Goal: Obtain resource: Download file/media

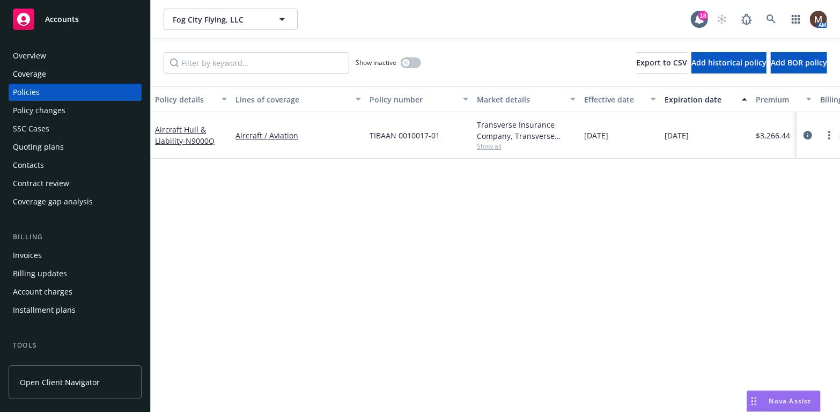
click at [39, 253] on div "Invoices" at bounding box center [27, 255] width 29 height 17
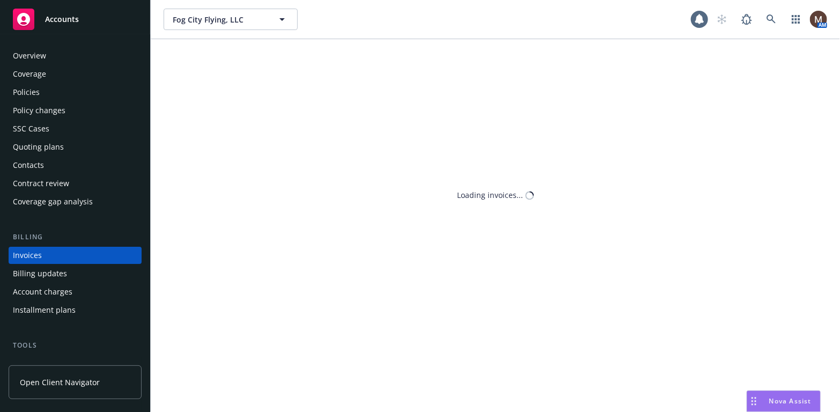
scroll to position [32, 0]
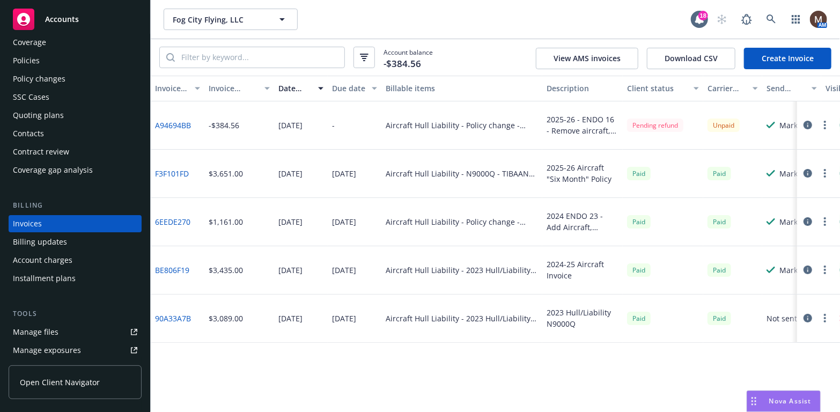
click at [35, 60] on div "Policies" at bounding box center [26, 60] width 27 height 17
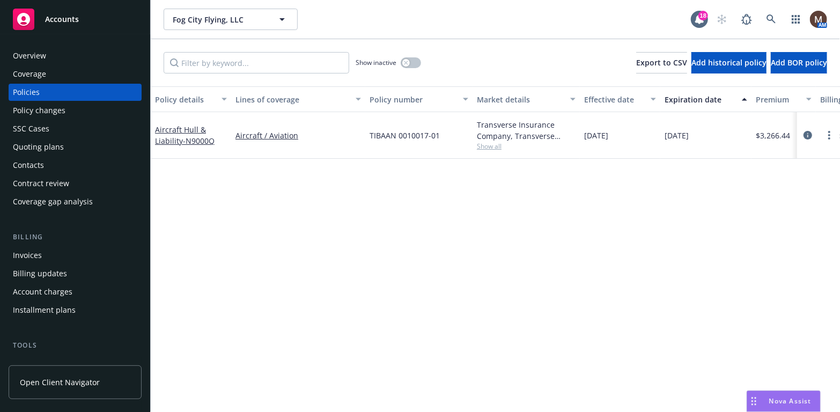
scroll to position [54, 0]
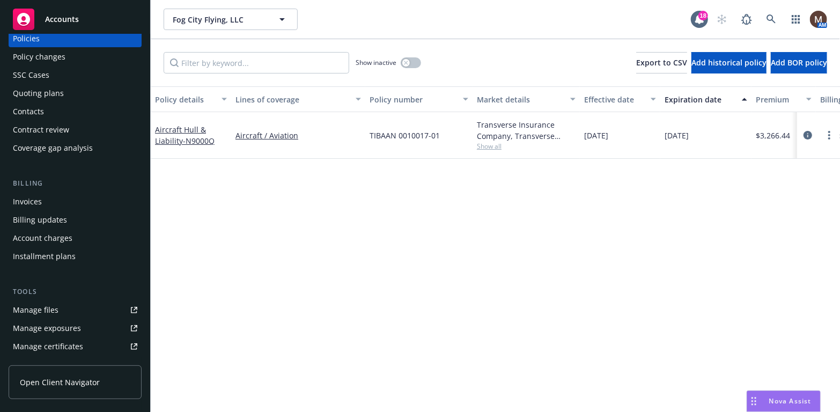
click at [52, 310] on div "Manage files" at bounding box center [36, 310] width 46 height 17
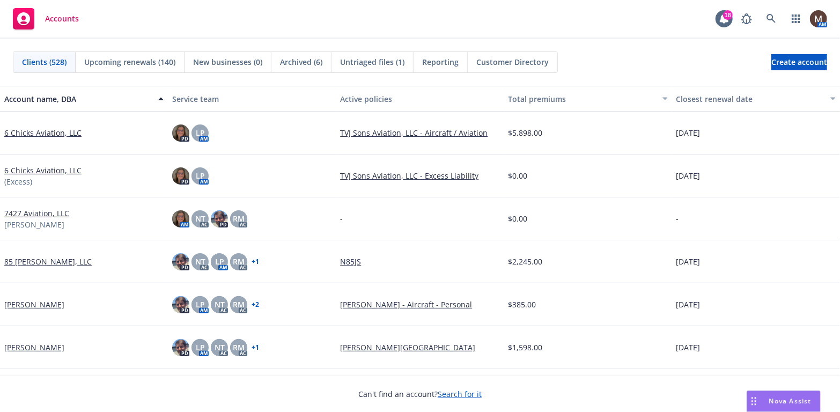
click at [141, 59] on span "Upcoming renewals (140)" at bounding box center [129, 61] width 91 height 11
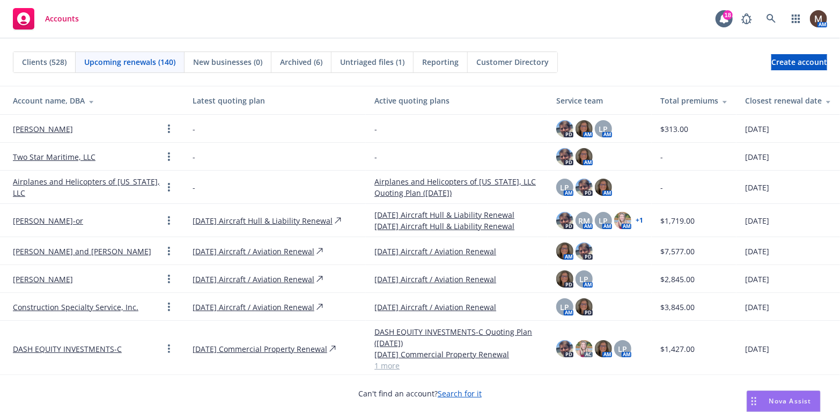
click at [707, 99] on div "Total premiums" at bounding box center [694, 100] width 68 height 11
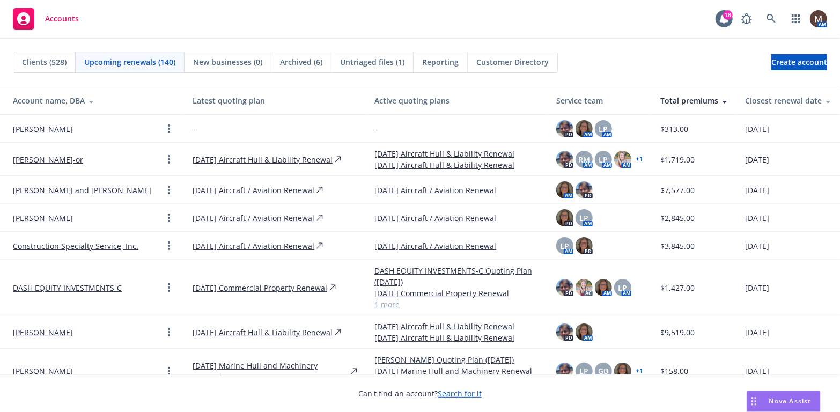
drag, startPoint x: 763, startPoint y: 98, endPoint x: 455, endPoint y: 204, distance: 326.1
click at [763, 98] on div "Closest renewal date" at bounding box center [788, 100] width 86 height 11
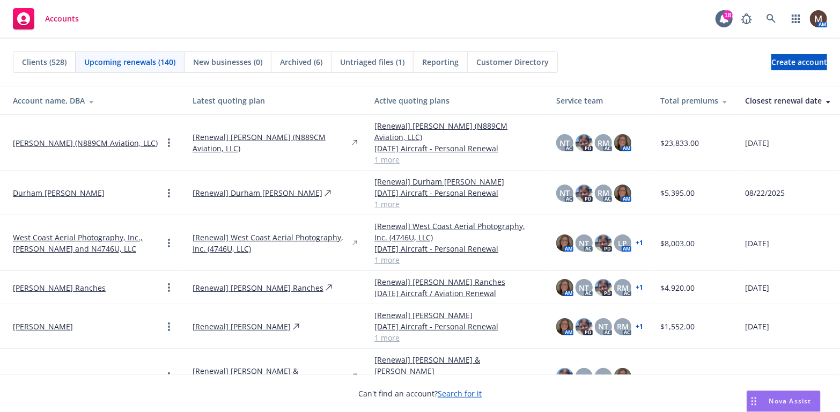
click at [47, 325] on link "Steven Hanson" at bounding box center [43, 326] width 60 height 11
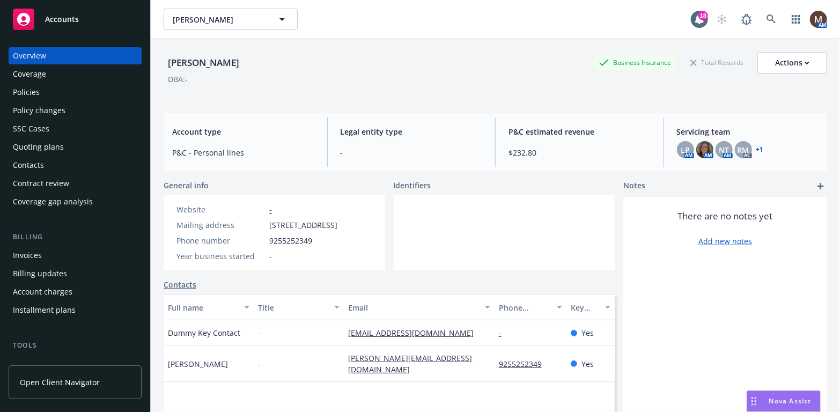
scroll to position [54, 0]
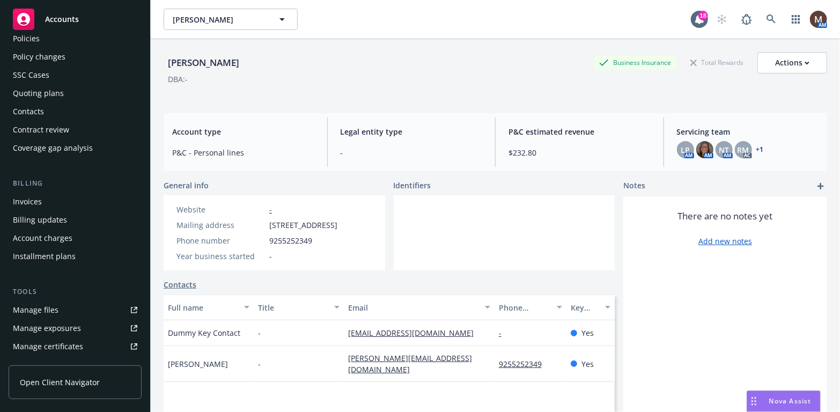
click at [63, 308] on link "Manage files" at bounding box center [75, 310] width 133 height 17
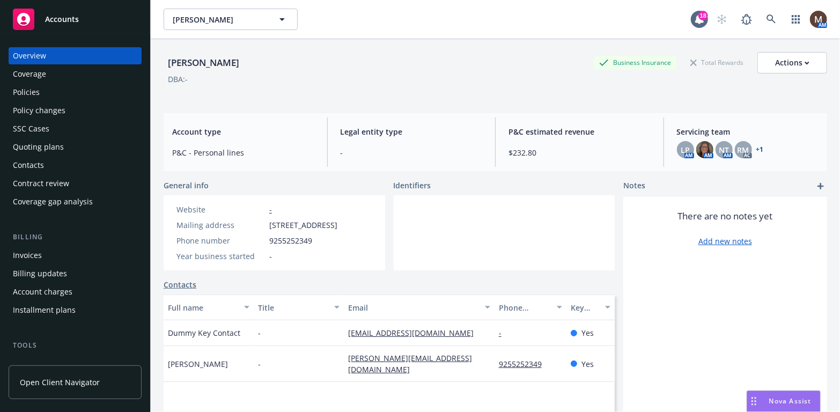
click at [40, 90] on div "Policies" at bounding box center [75, 92] width 124 height 17
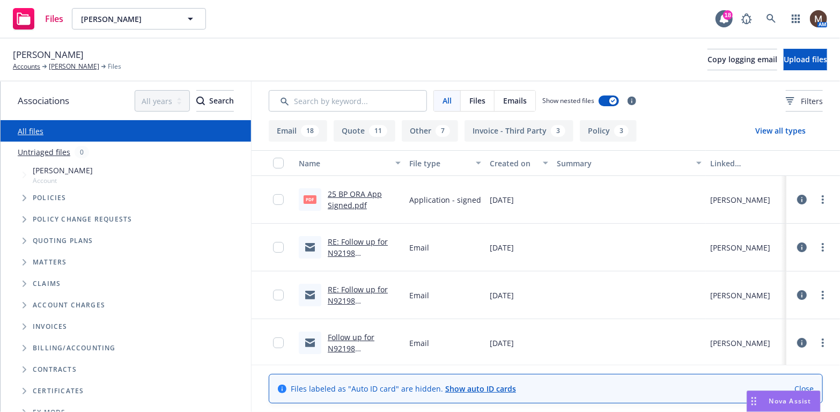
click at [350, 193] on link "25 BP ORA App Signed.pdf" at bounding box center [355, 199] width 54 height 21
click at [79, 65] on link "Steven Hanson" at bounding box center [74, 67] width 50 height 10
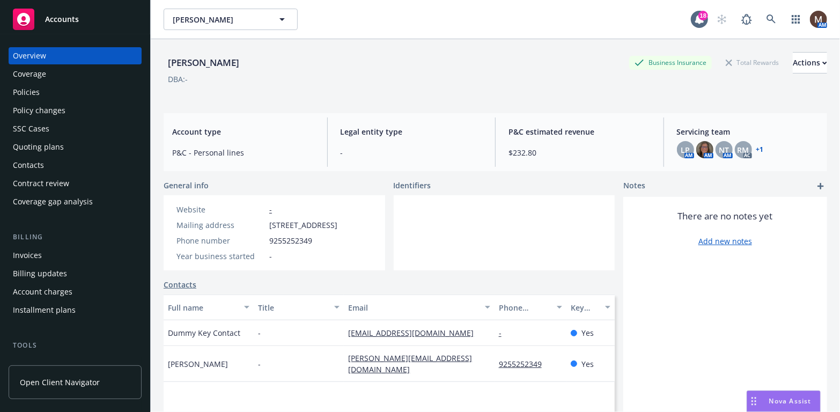
click at [31, 89] on div "Policies" at bounding box center [26, 92] width 27 height 17
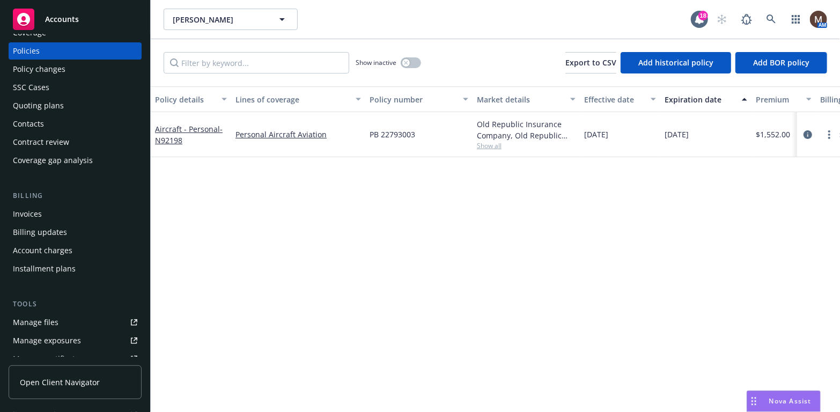
scroll to position [54, 0]
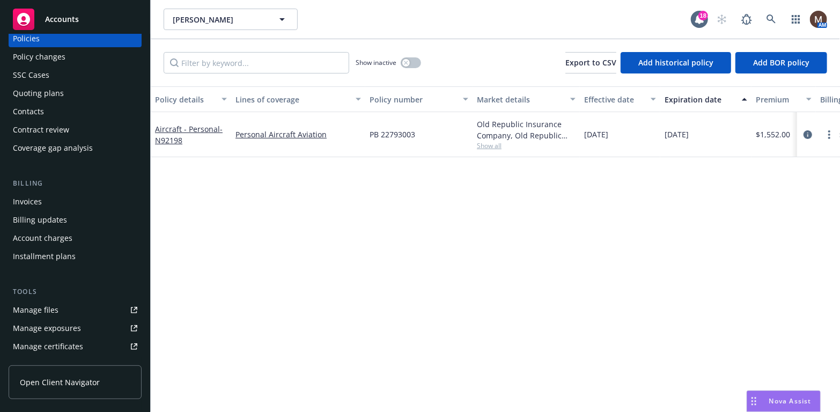
click at [58, 305] on link "Manage files" at bounding box center [75, 310] width 133 height 17
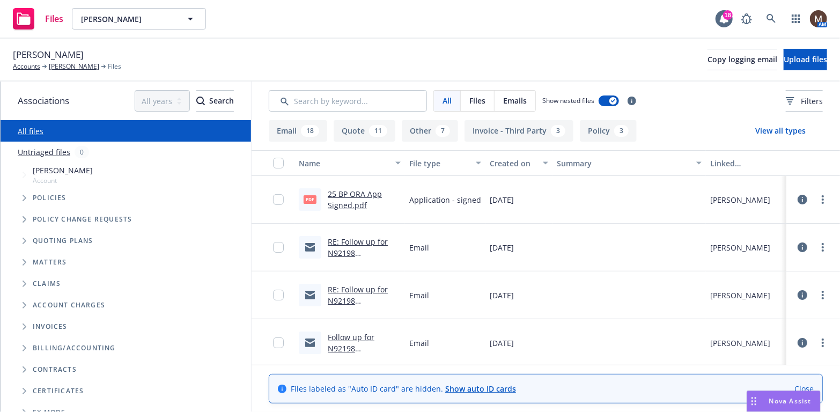
click at [347, 193] on link "25 BP ORA App Signed.pdf" at bounding box center [355, 199] width 54 height 21
click at [343, 190] on link "25 BP ORA App Signed.pdf" at bounding box center [355, 199] width 54 height 21
click at [30, 64] on link "Accounts" at bounding box center [26, 67] width 27 height 10
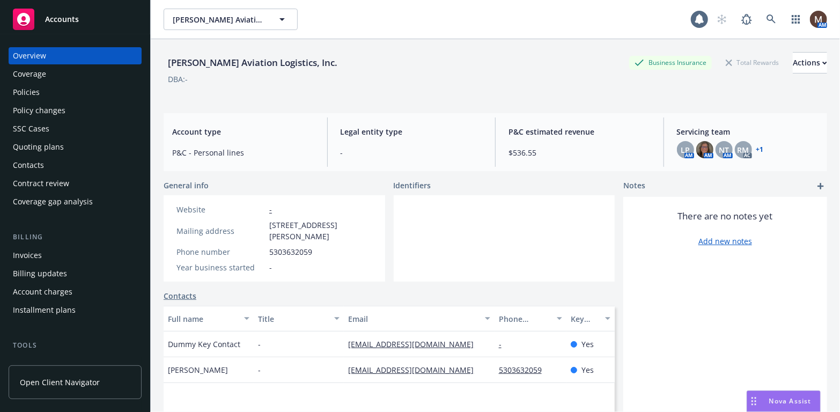
click at [39, 164] on div "Contacts" at bounding box center [28, 165] width 31 height 17
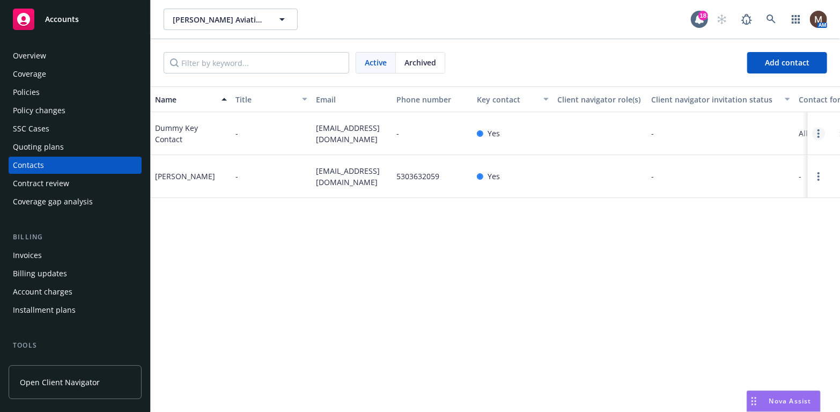
click at [817, 138] on link "Open options" at bounding box center [818, 133] width 13 height 13
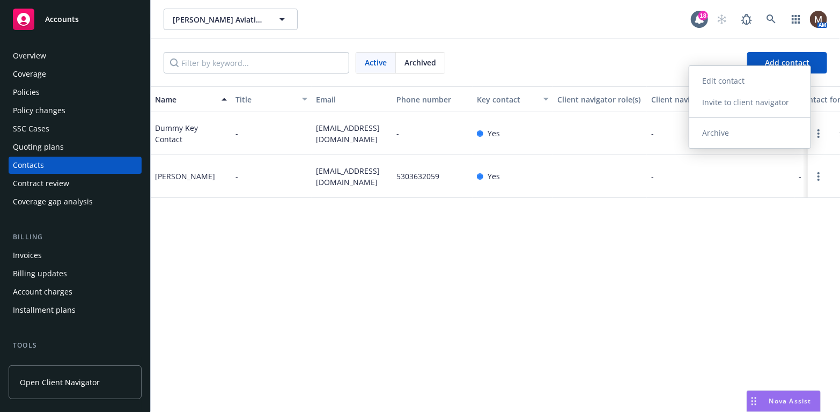
click at [741, 133] on link "Archive" at bounding box center [749, 132] width 121 height 21
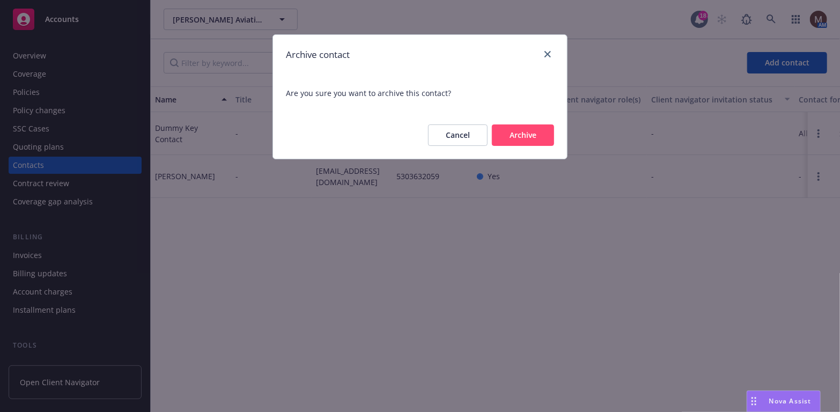
click at [538, 129] on button "Archive" at bounding box center [523, 134] width 62 height 21
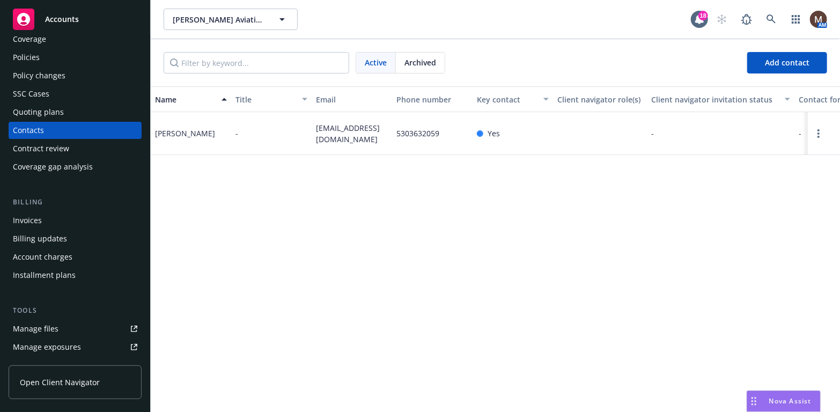
scroll to position [54, 0]
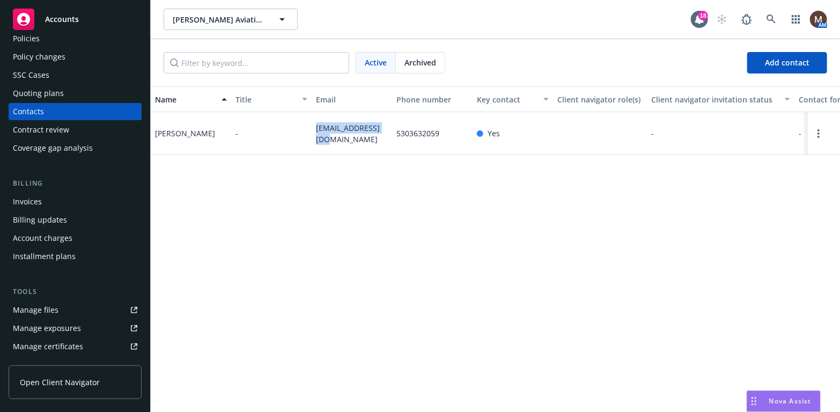
drag, startPoint x: 322, startPoint y: 144, endPoint x: 310, endPoint y: 136, distance: 14.7
click at [310, 136] on div "John Rucker - rmcw@directcon.net 5303632059 Yes - - Primary Contact 4177 Carlso…" at bounding box center [495, 133] width 689 height 43
copy div "[EMAIL_ADDRESS][DOMAIN_NAME]"
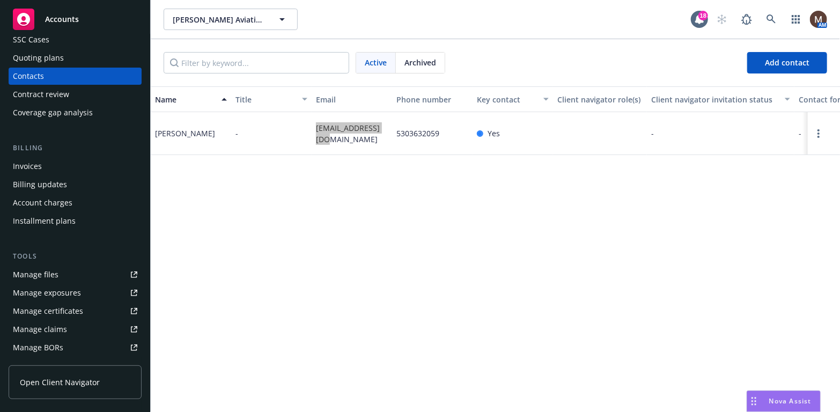
scroll to position [107, 0]
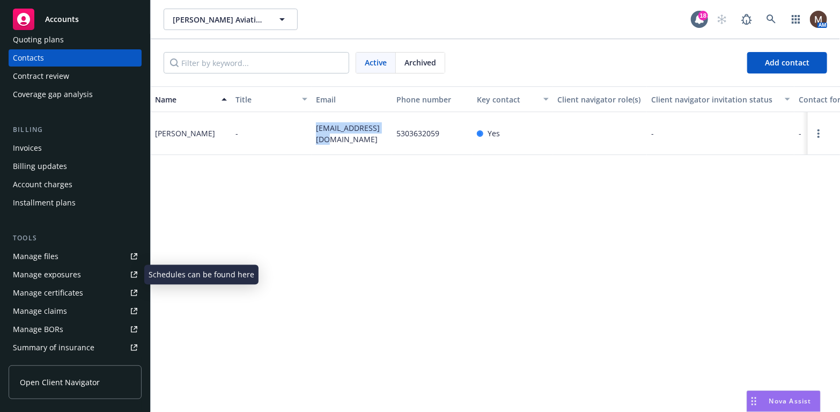
click at [44, 254] on div "Manage files" at bounding box center [36, 256] width 46 height 17
click at [58, 257] on link "Manage files" at bounding box center [75, 256] width 133 height 17
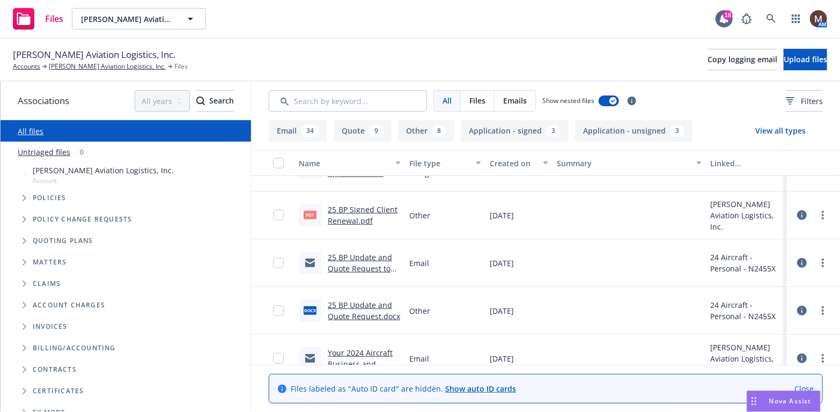
scroll to position [322, 0]
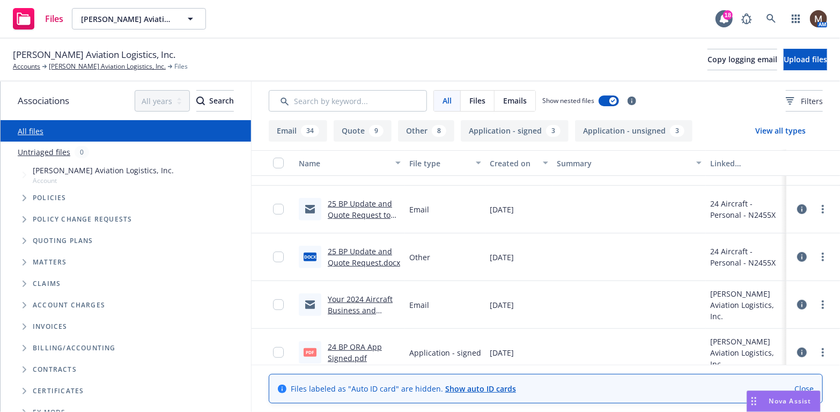
click at [356, 215] on link "25 BP Update and Quote Request to Insured.eml" at bounding box center [360, 215] width 64 height 33
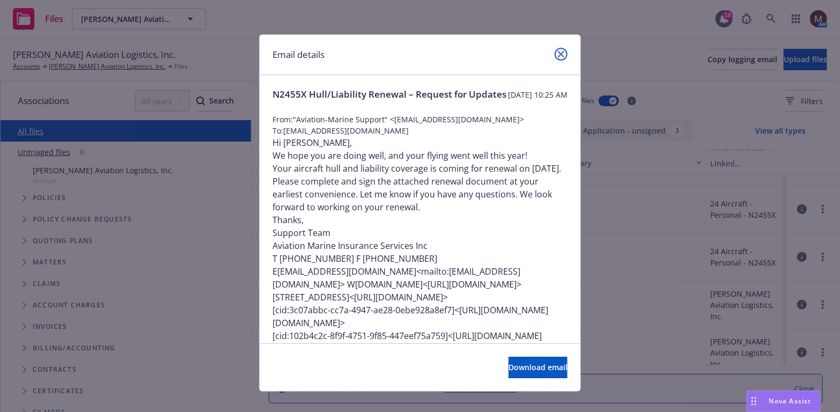
click at [558, 53] on icon "close" at bounding box center [561, 54] width 6 height 6
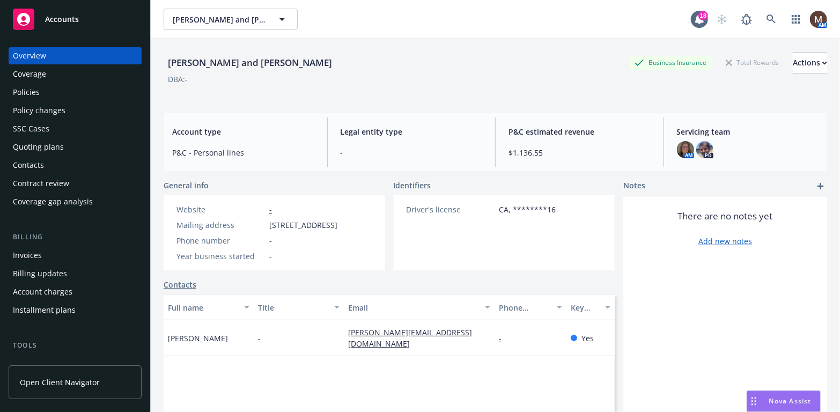
click at [35, 91] on div "Policies" at bounding box center [26, 92] width 27 height 17
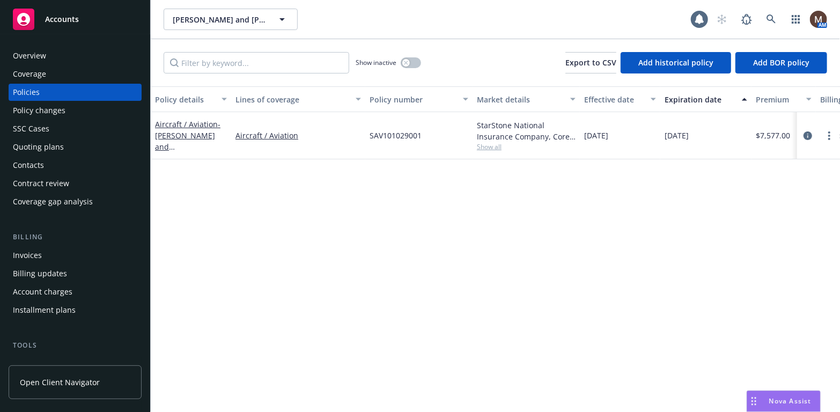
scroll to position [54, 0]
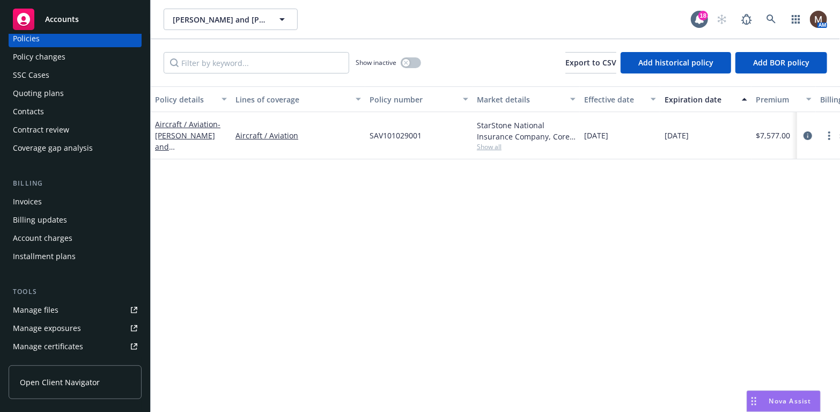
click at [62, 310] on link "Manage files" at bounding box center [75, 310] width 133 height 17
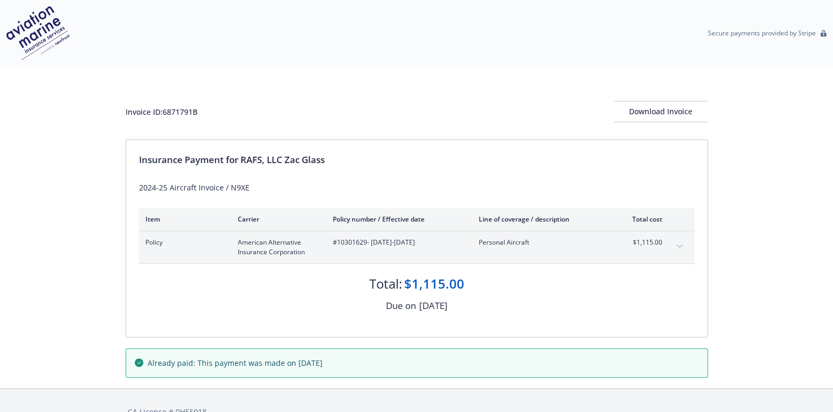
click at [678, 244] on icon "expand content" at bounding box center [679, 246] width 6 height 4
click at [679, 245] on icon "expand content" at bounding box center [678, 246] width 6 height 4
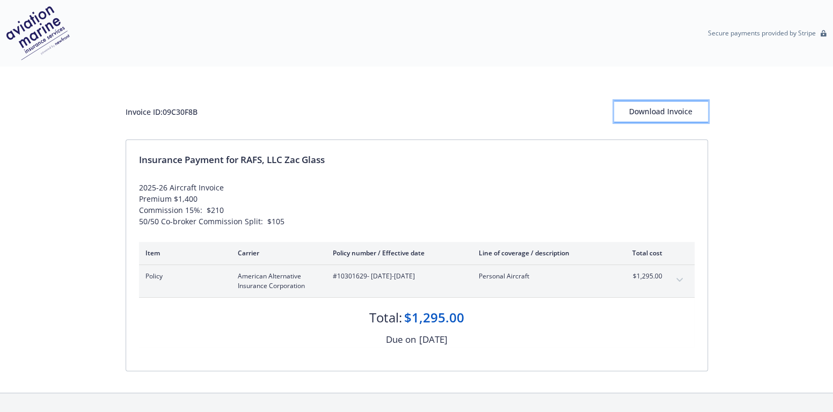
click at [678, 109] on div "Download Invoice" at bounding box center [661, 111] width 94 height 20
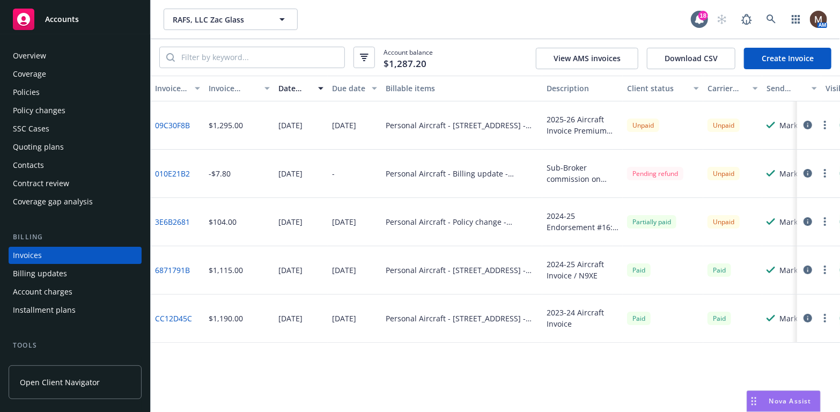
scroll to position [32, 0]
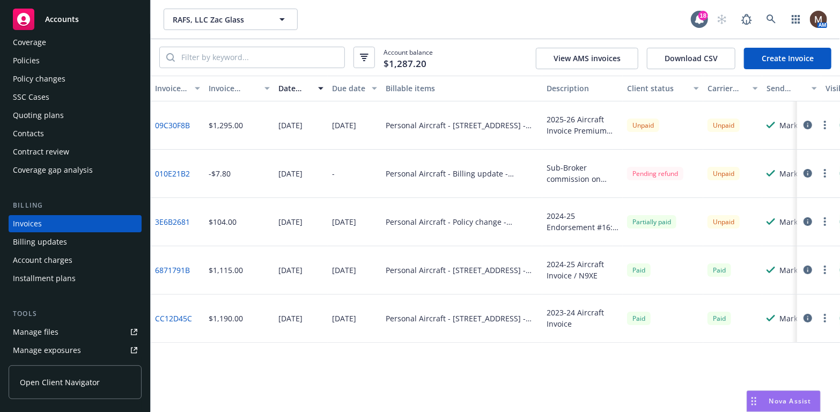
drag, startPoint x: 53, startPoint y: 328, endPoint x: 68, endPoint y: 328, distance: 14.5
click at [53, 328] on div "Manage files" at bounding box center [36, 332] width 46 height 17
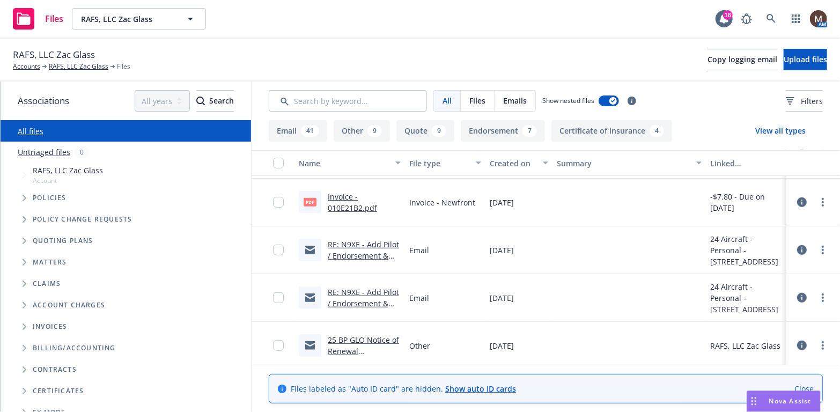
scroll to position [429, 0]
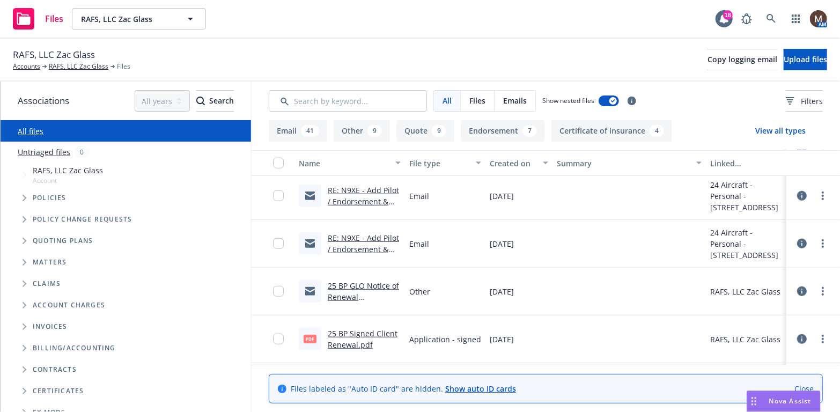
click at [361, 330] on link "25 BP Signed Client Renewal.pdf" at bounding box center [363, 338] width 70 height 21
click at [88, 64] on link "RAFS, LLC Zac Glass" at bounding box center [79, 67] width 60 height 10
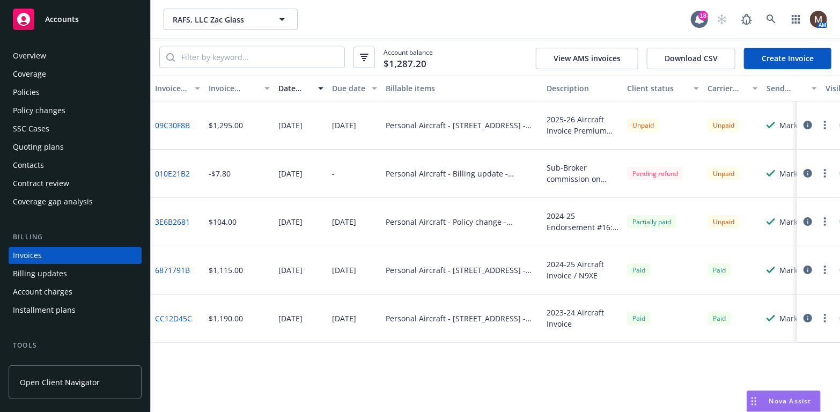
scroll to position [32, 0]
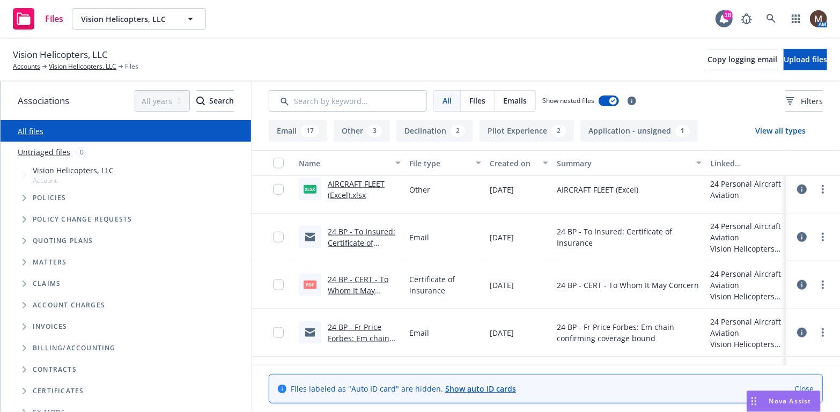
scroll to position [644, 0]
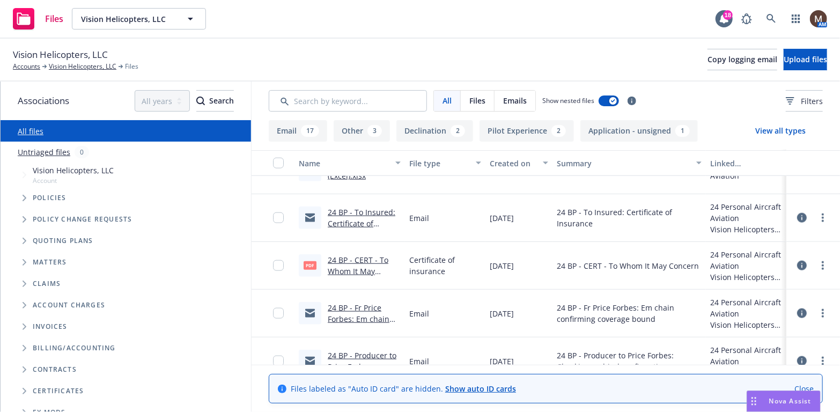
click at [336, 221] on link "24 BP - To Insured: Certificate of Insurance .msg" at bounding box center [362, 223] width 68 height 33
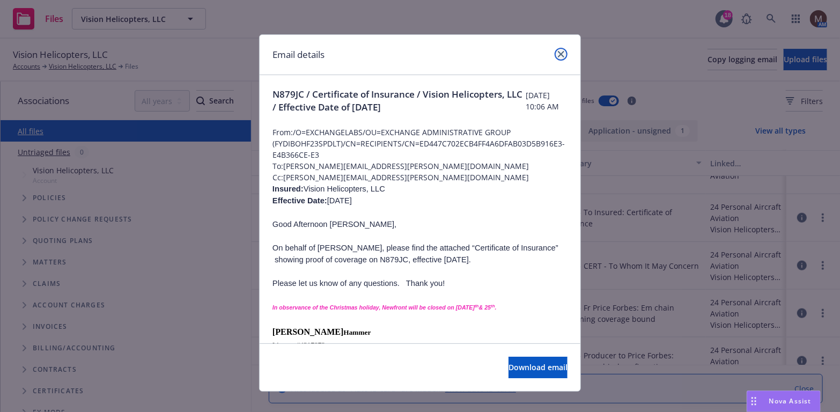
click at [558, 53] on icon "close" at bounding box center [561, 54] width 6 height 6
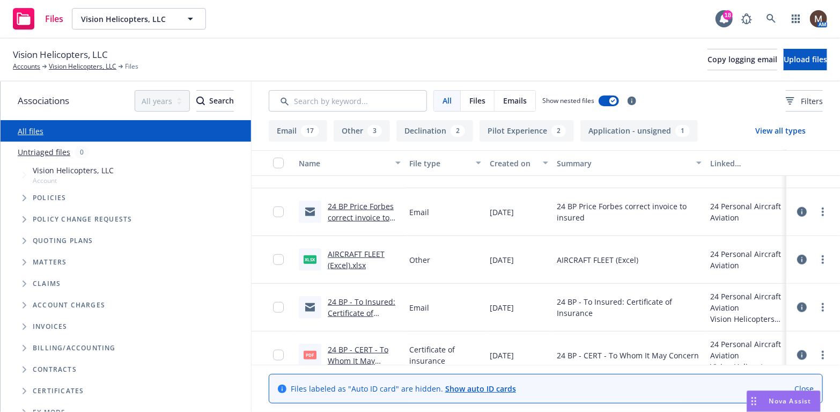
scroll to position [536, 0]
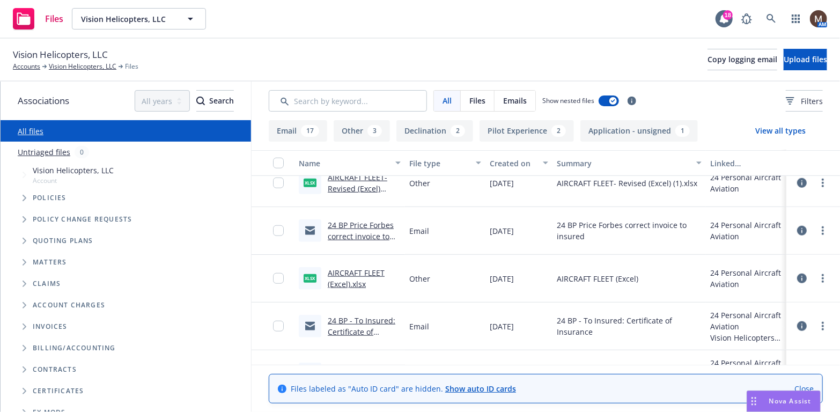
click at [365, 272] on link "AIRCRAFT FLEET (Excel).xlsx" at bounding box center [356, 278] width 57 height 21
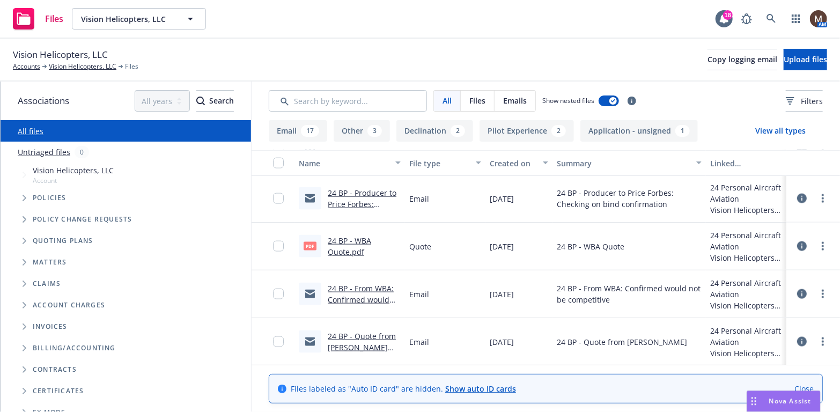
scroll to position [751, 0]
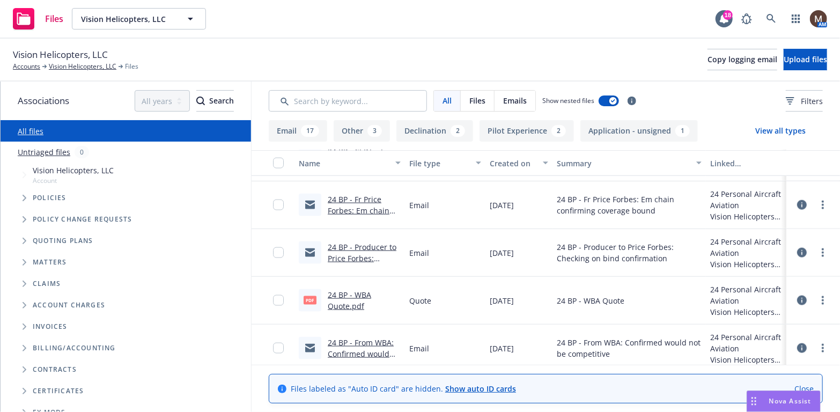
click at [366, 247] on link "24 BP - Producer to Price Forbes: Checking on bind confirmation.msg" at bounding box center [362, 264] width 69 height 44
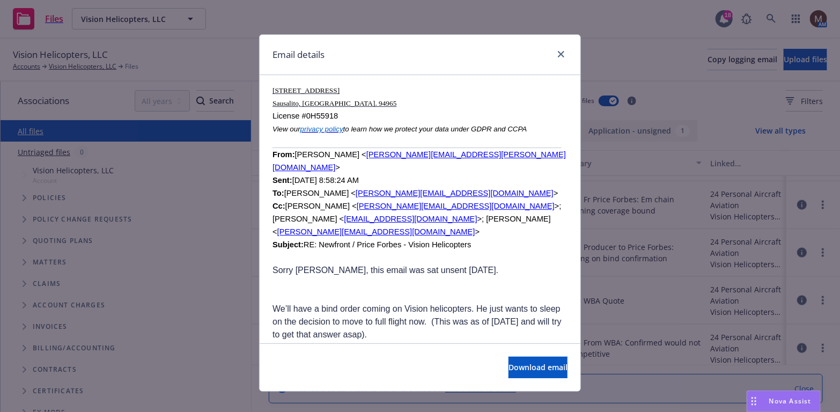
scroll to position [1770, 0]
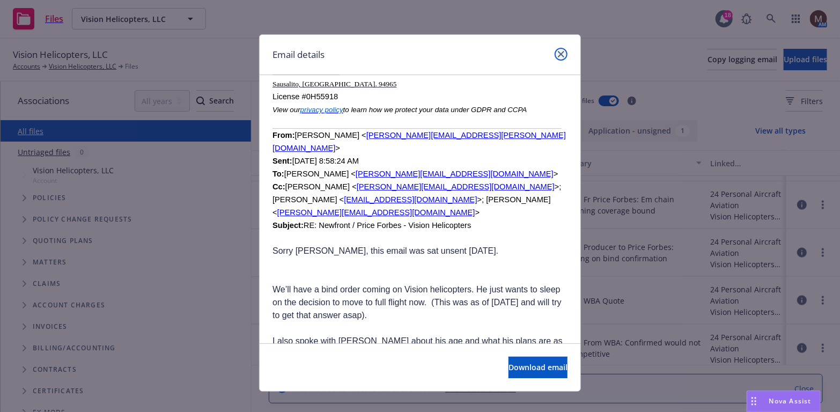
click at [558, 52] on icon "close" at bounding box center [561, 54] width 6 height 6
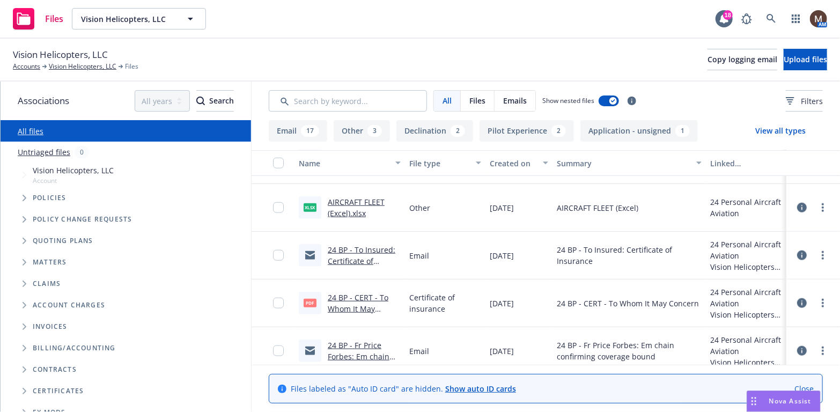
scroll to position [590, 0]
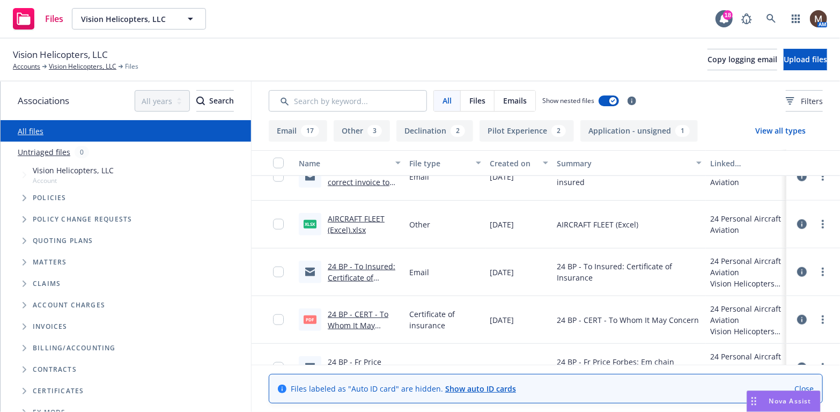
click at [366, 263] on link "24 BP - To Insured: Certificate of Insurance .msg" at bounding box center [362, 277] width 68 height 33
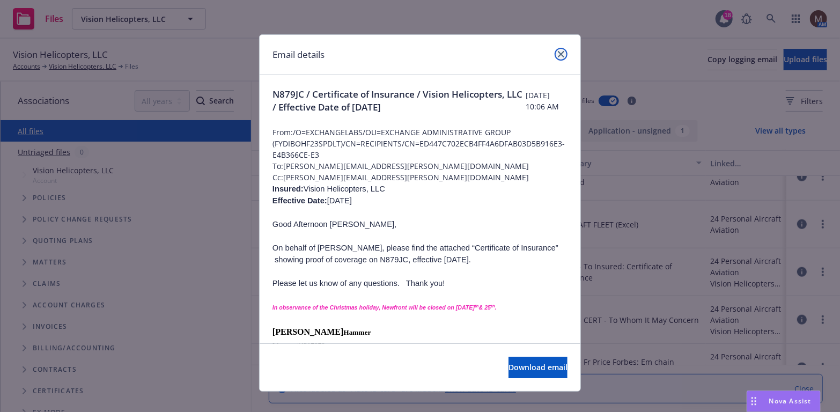
click at [555, 48] on link "close" at bounding box center [561, 54] width 13 height 13
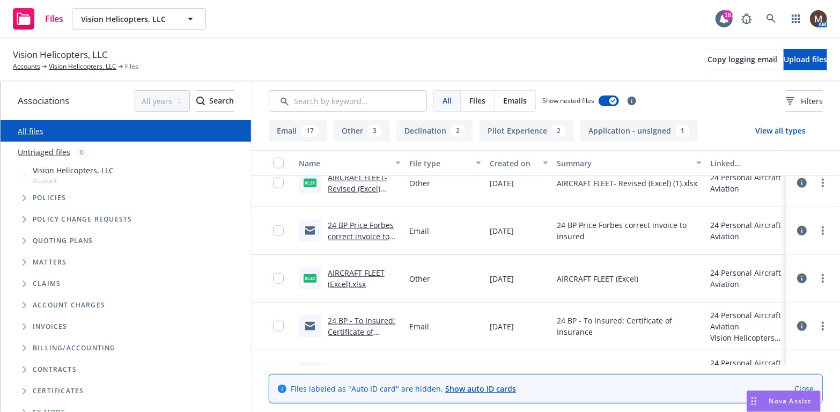
scroll to position [536, 0]
click at [817, 276] on link "more" at bounding box center [823, 278] width 13 height 13
click at [737, 315] on link "Download" at bounding box center [768, 321] width 107 height 21
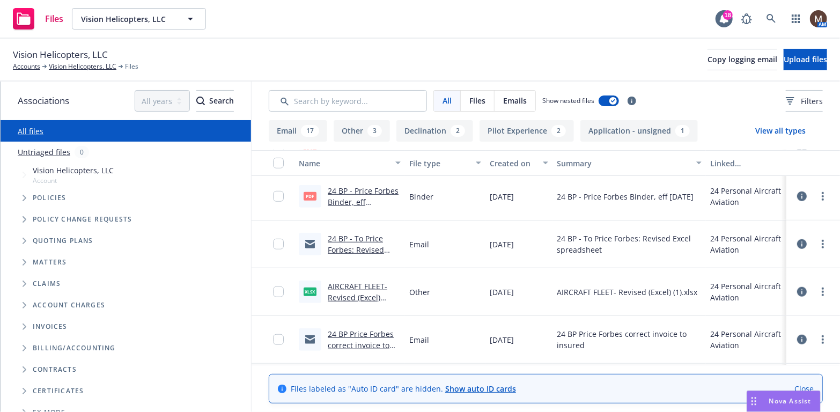
scroll to position [376, 0]
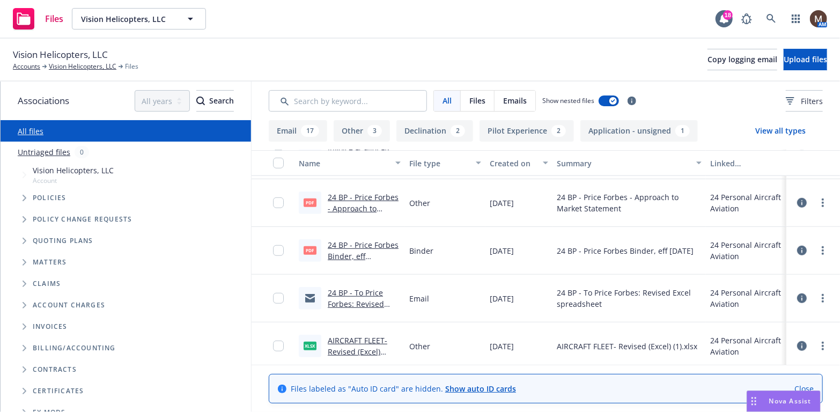
click at [462, 257] on div "Binder" at bounding box center [445, 251] width 80 height 48
click at [817, 251] on link "more" at bounding box center [823, 250] width 13 height 13
click at [749, 292] on link "Download" at bounding box center [768, 293] width 107 height 21
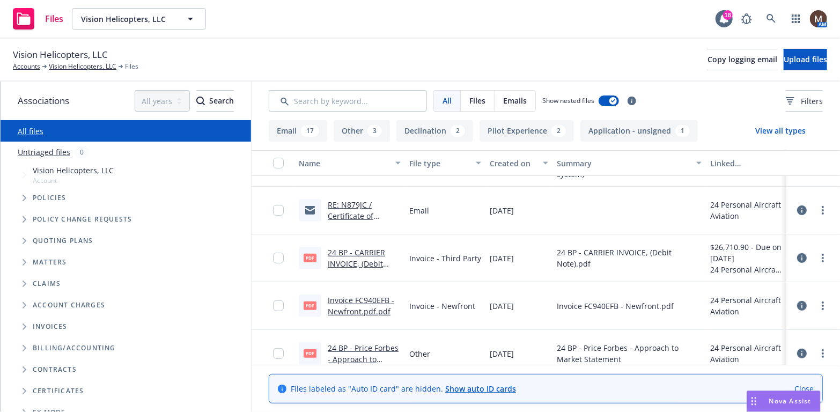
scroll to position [215, 0]
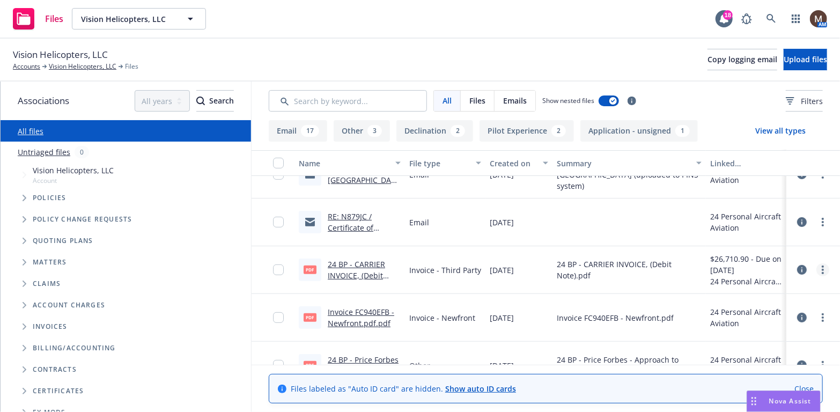
click at [817, 268] on link "more" at bounding box center [823, 269] width 13 height 13
click at [746, 311] on link "Download" at bounding box center [768, 312] width 107 height 21
click at [91, 64] on link "Vision Helicopters, LLC" at bounding box center [83, 67] width 68 height 10
